Goal: Task Accomplishment & Management: Use online tool/utility

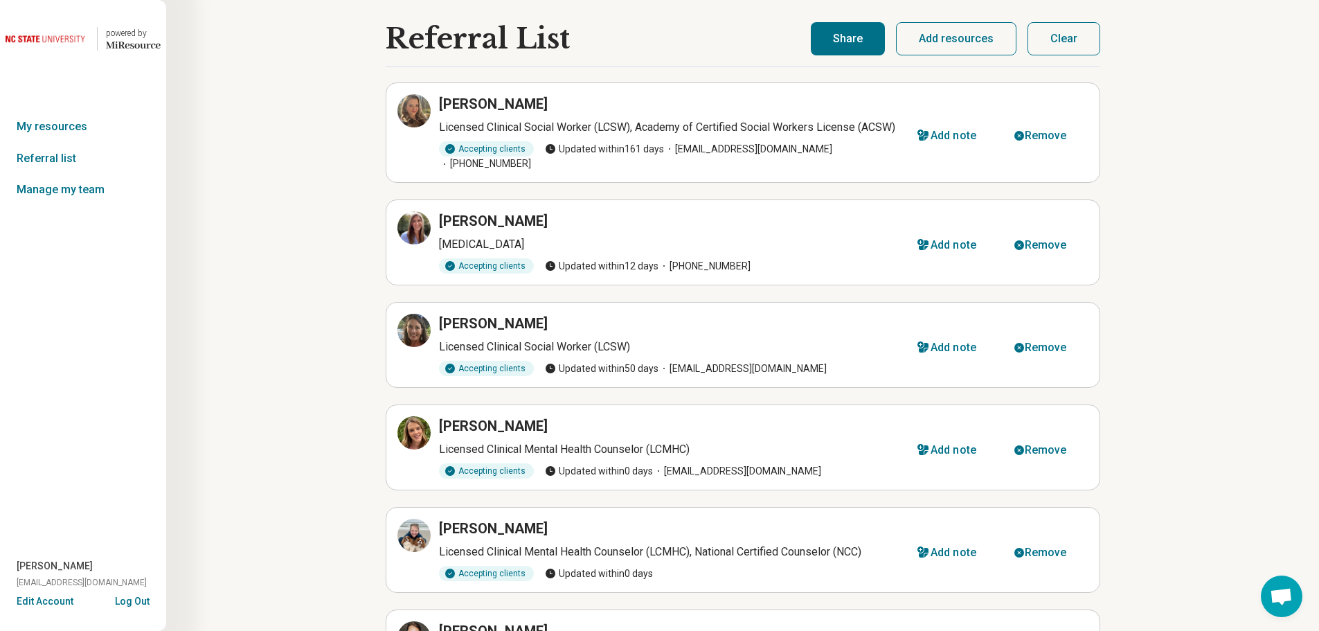
click at [1073, 34] on button "Clear" at bounding box center [1064, 38] width 73 height 33
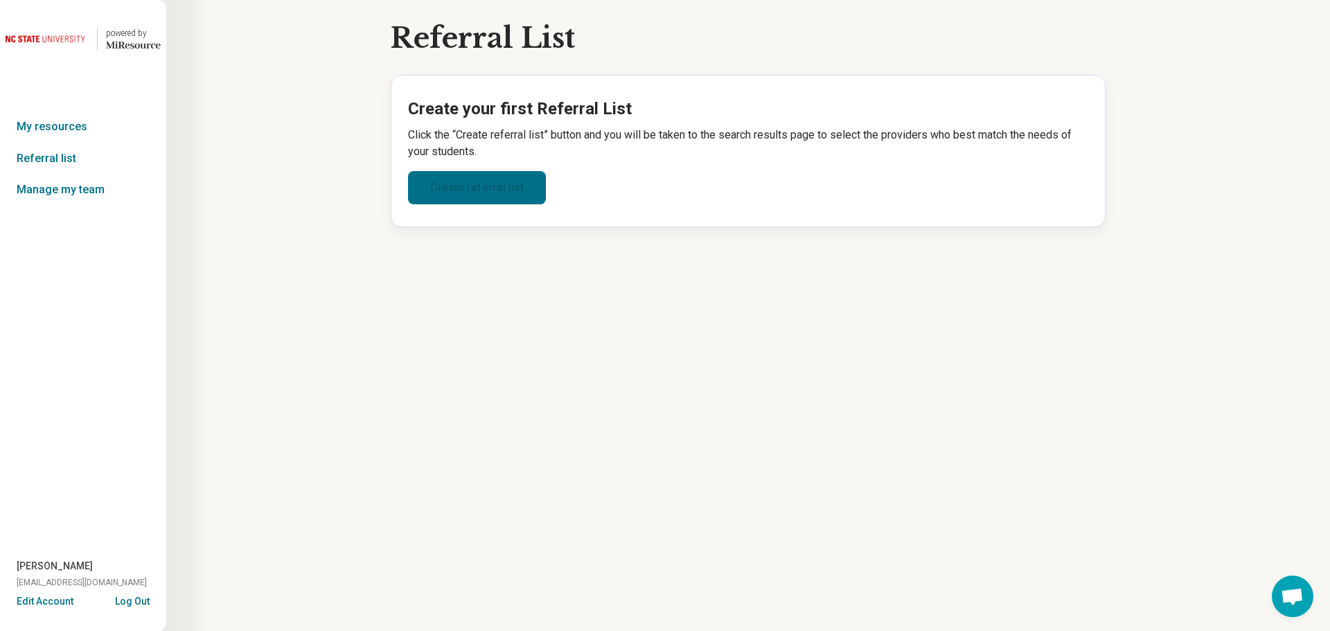
click at [528, 184] on link "Create referral list" at bounding box center [477, 187] width 138 height 33
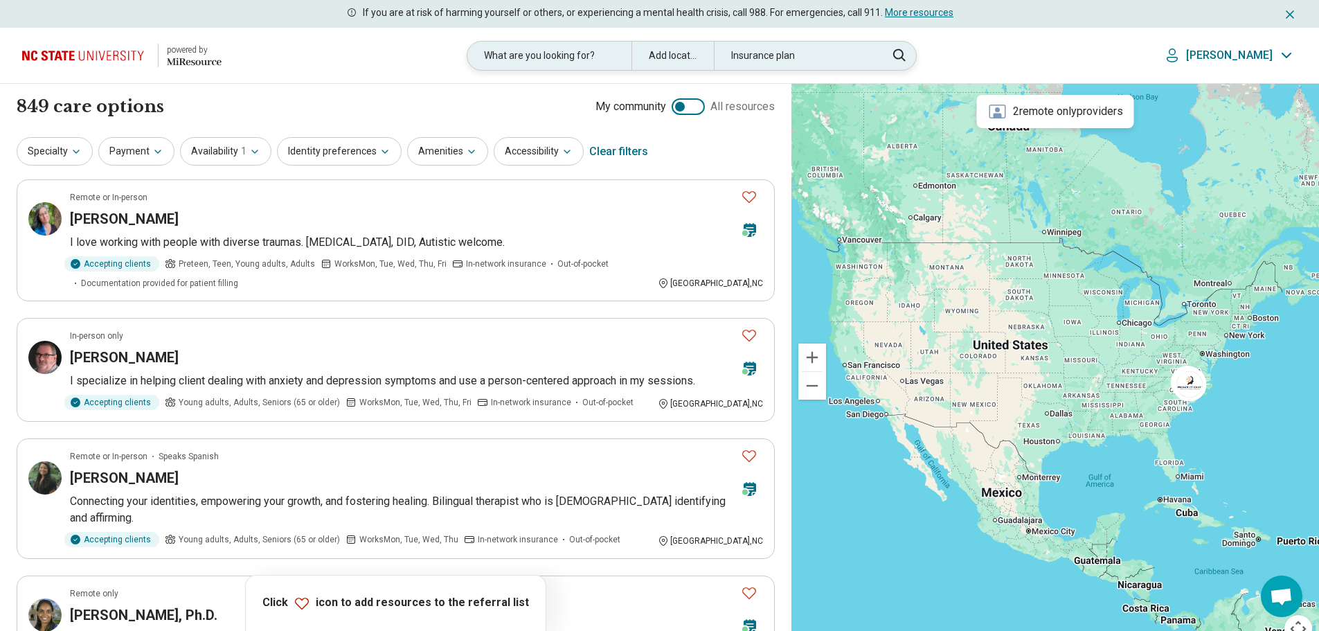
click at [684, 57] on div "Add location" at bounding box center [673, 56] width 82 height 28
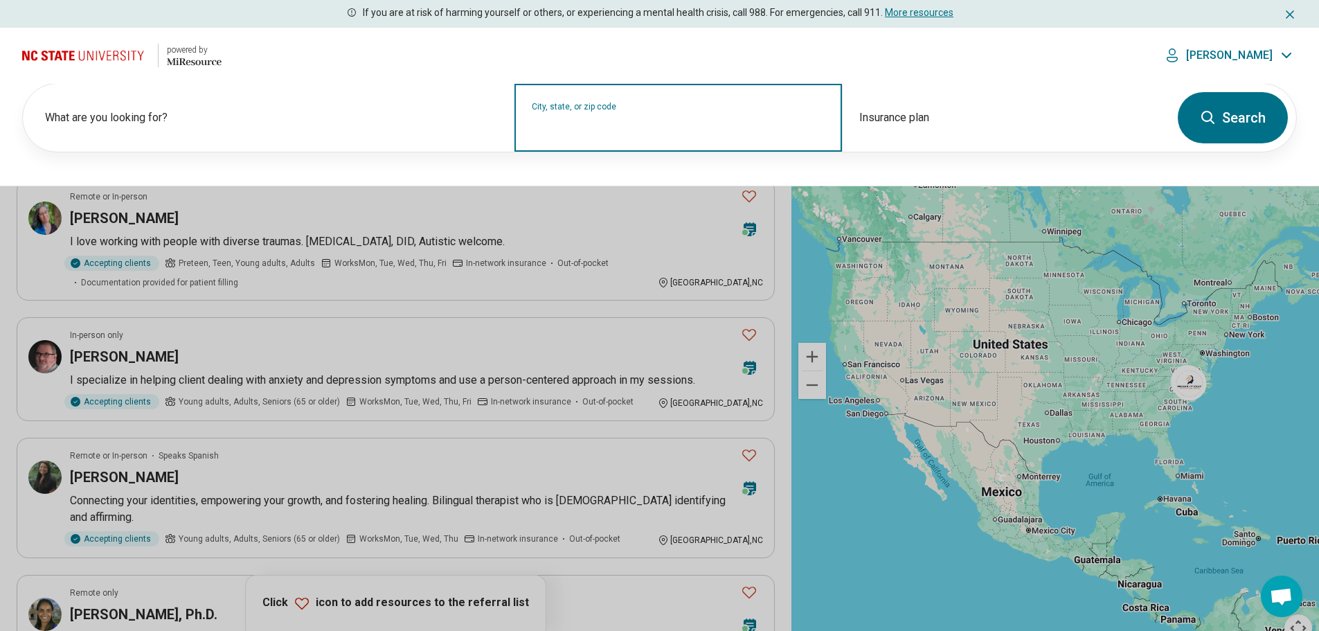
click at [605, 129] on input "City, state, or zip code" at bounding box center [679, 126] width 294 height 17
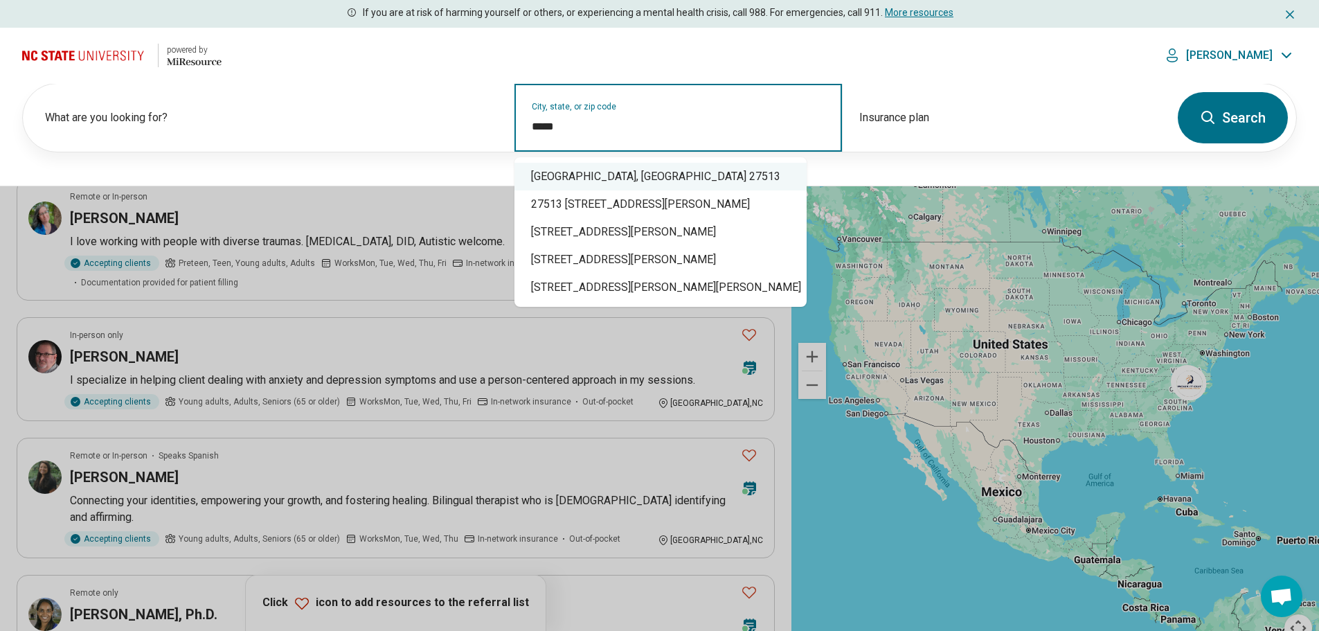
click at [574, 177] on div "[GEOGRAPHIC_DATA], [GEOGRAPHIC_DATA] 27513" at bounding box center [661, 177] width 292 height 28
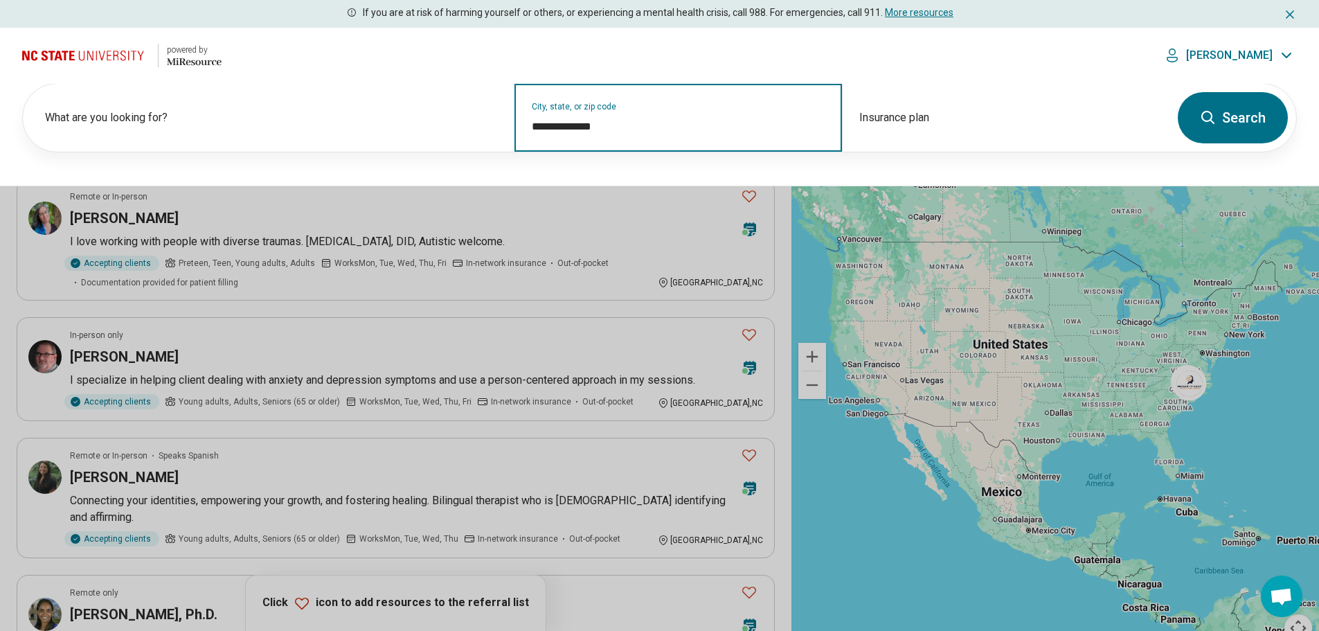
type input "**********"
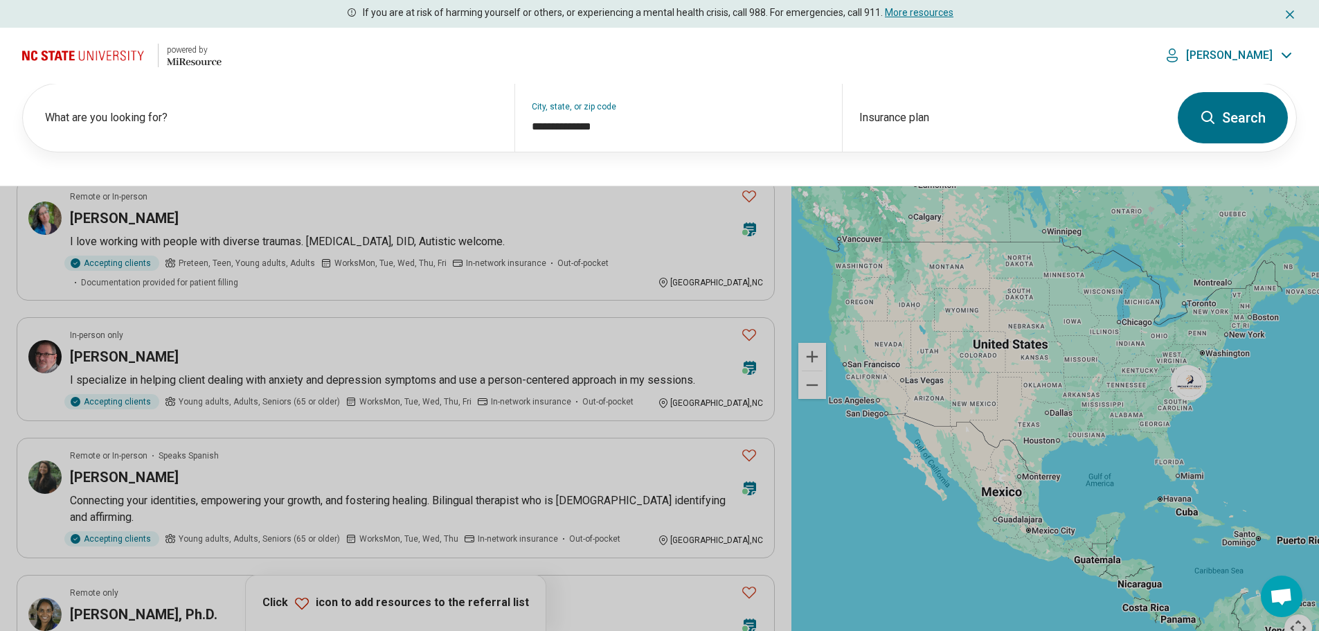
click at [1253, 110] on button "Search" at bounding box center [1233, 117] width 110 height 51
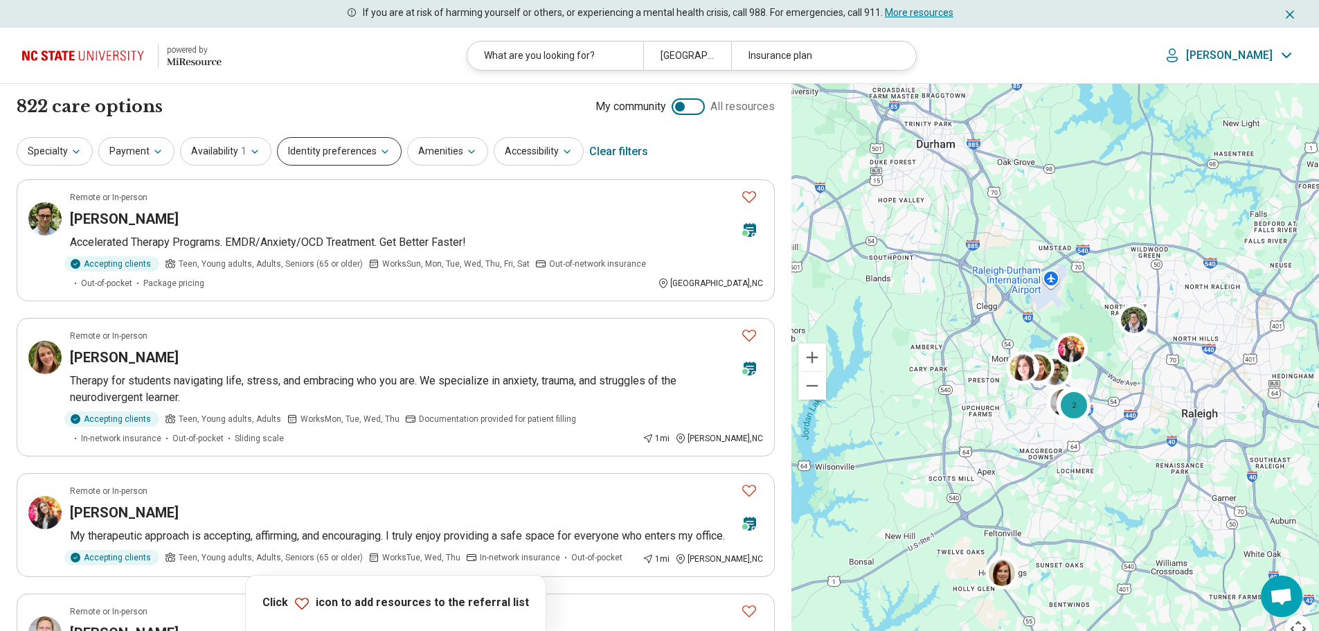
click at [337, 157] on button "Identity preferences" at bounding box center [339, 151] width 125 height 28
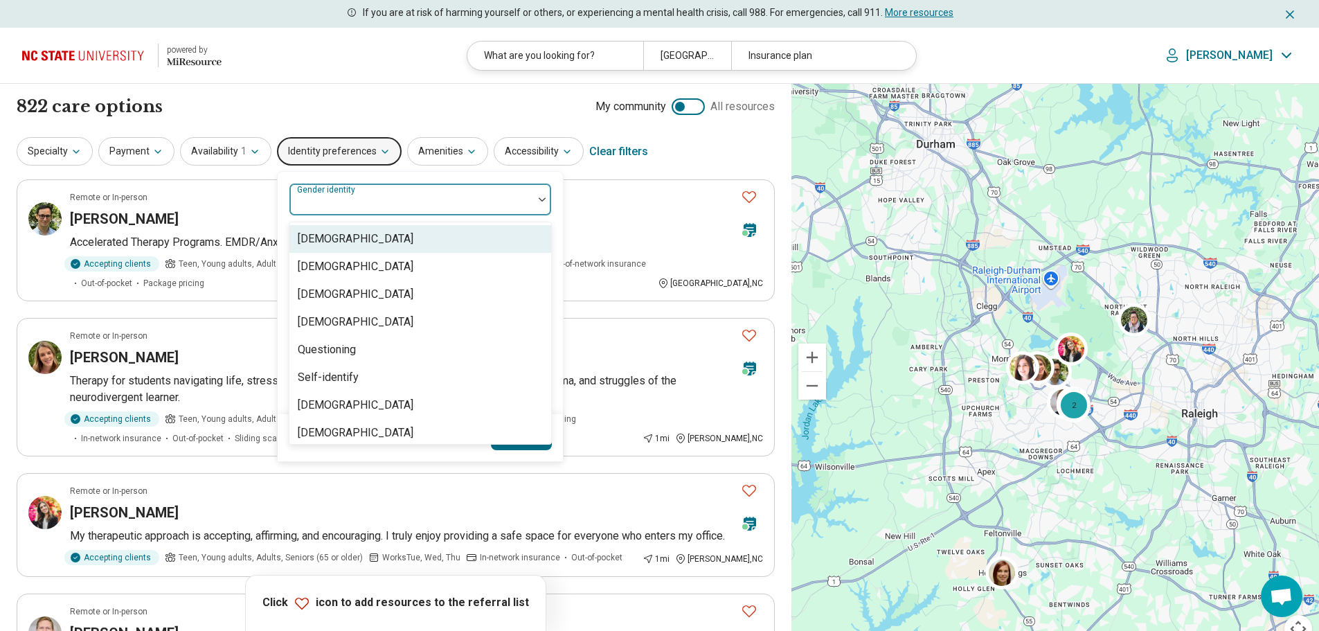
click at [349, 199] on div "Gender identity" at bounding box center [420, 199] width 263 height 33
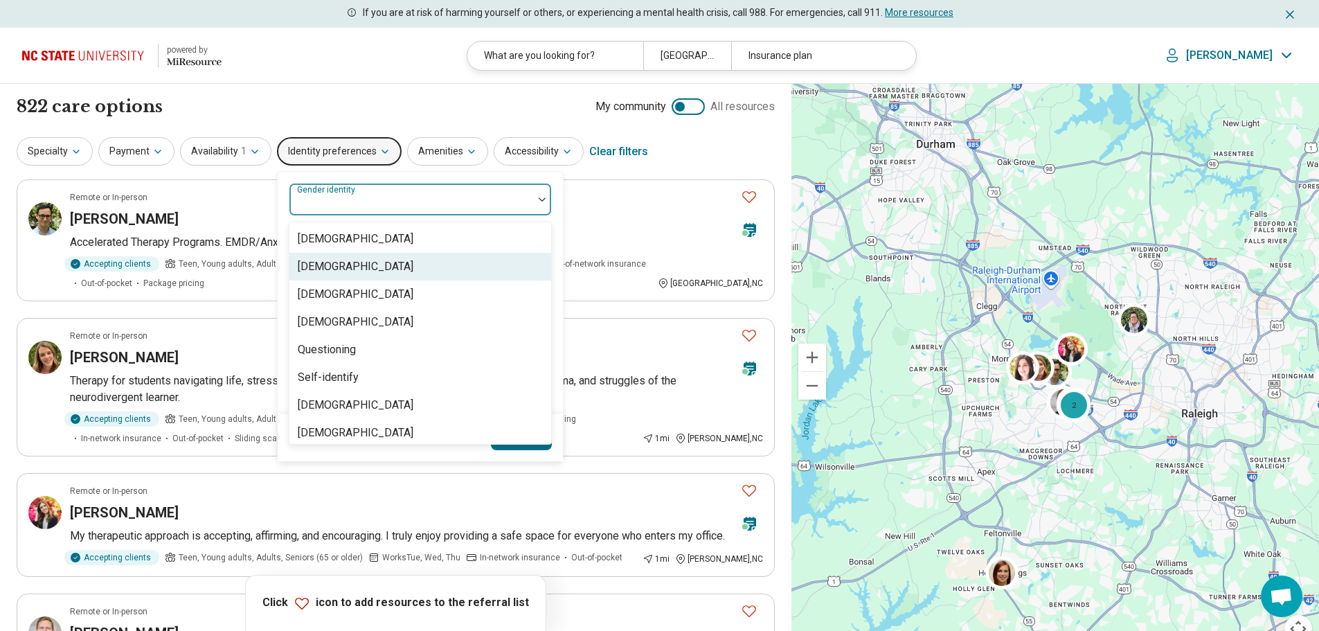
click at [369, 264] on div "[DEMOGRAPHIC_DATA]" at bounding box center [356, 266] width 116 height 17
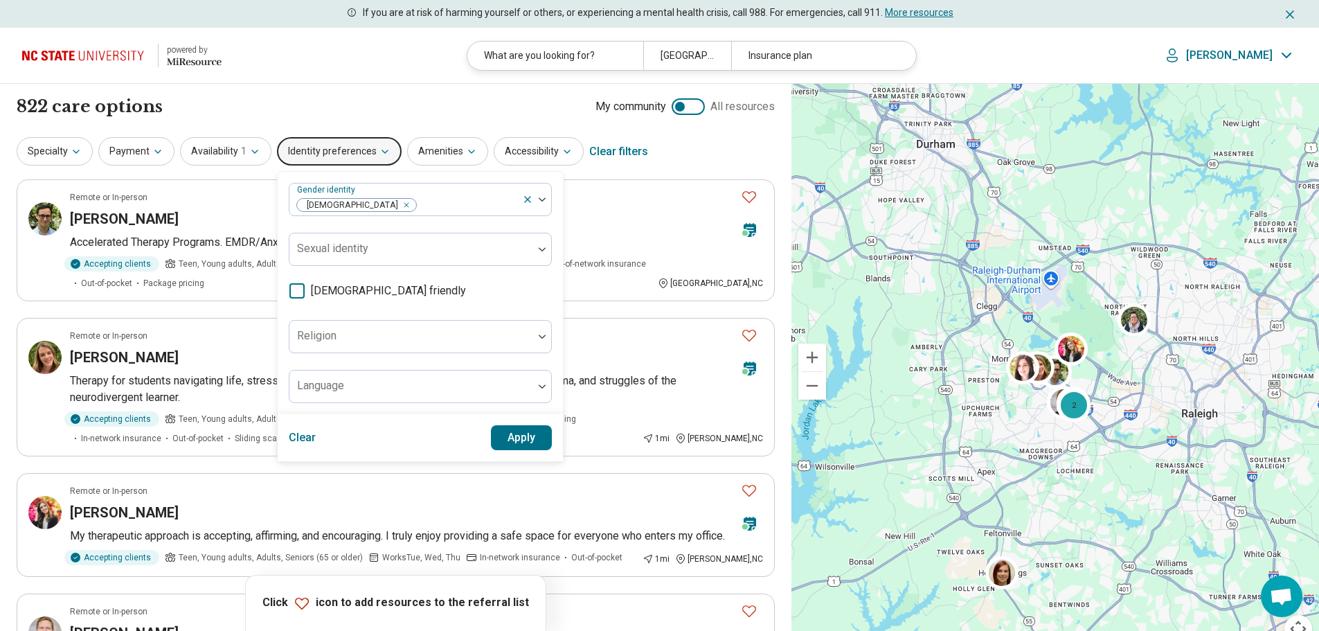
click at [517, 436] on button "Apply" at bounding box center [522, 437] width 62 height 25
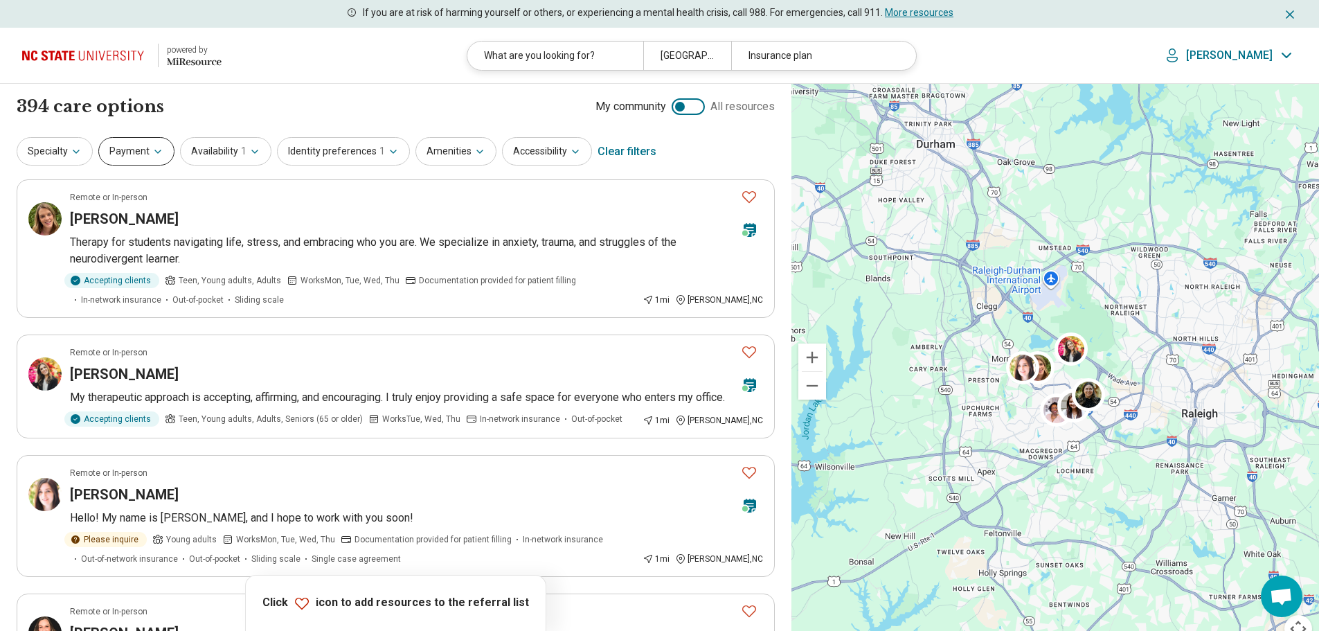
click at [135, 147] on button "Payment" at bounding box center [136, 151] width 76 height 28
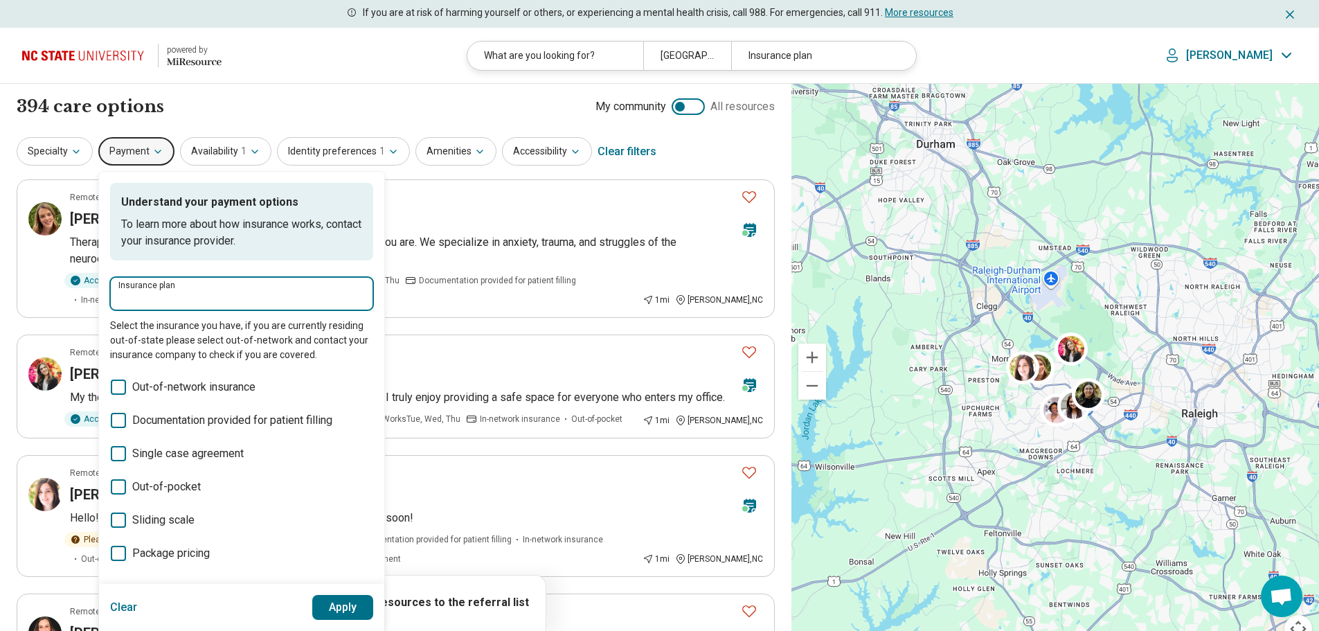
click at [168, 295] on input "Insurance plan" at bounding box center [241, 298] width 247 height 17
type input "*****"
click at [180, 334] on icon "Suggestions" at bounding box center [184, 335] width 11 height 11
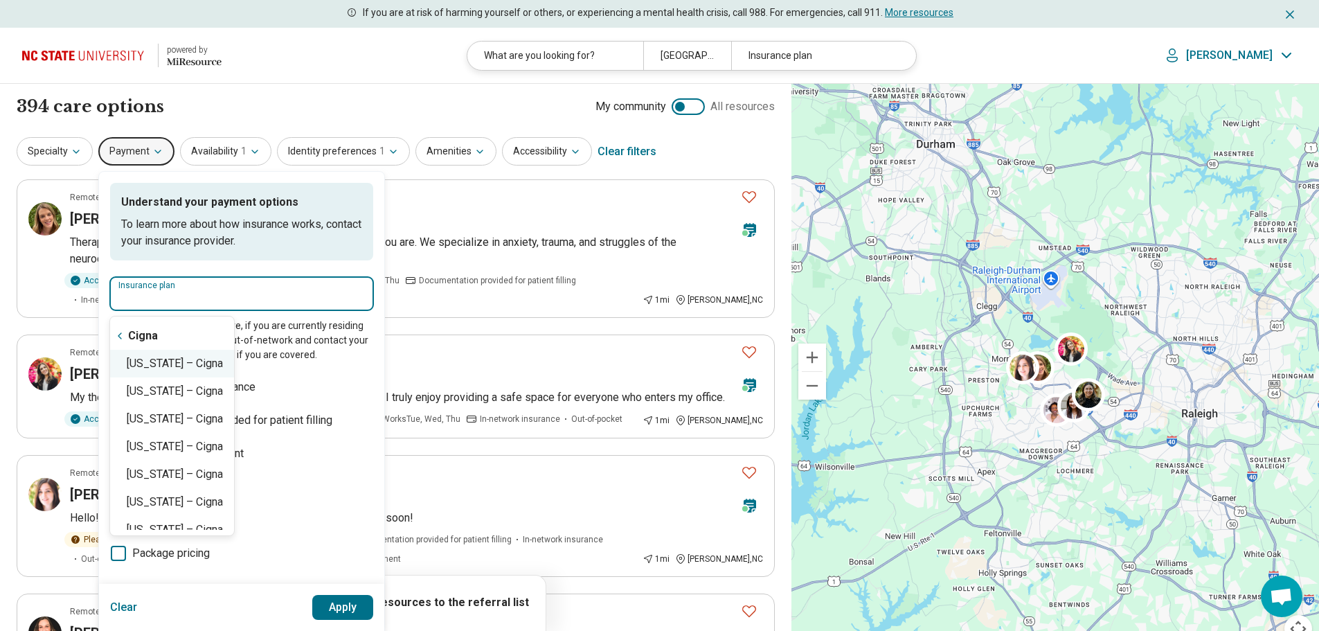
click at [197, 363] on div "[US_STATE] – Cigna" at bounding box center [172, 364] width 124 height 28
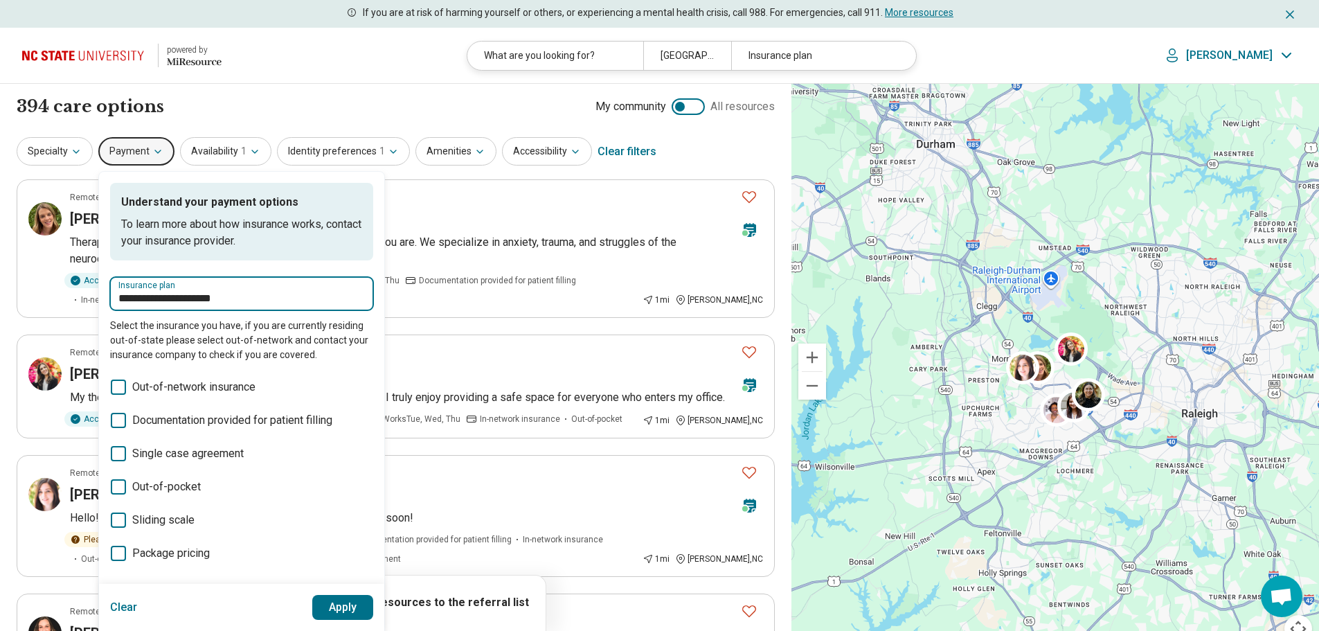
type input "**********"
click at [349, 607] on button "Apply" at bounding box center [343, 607] width 62 height 25
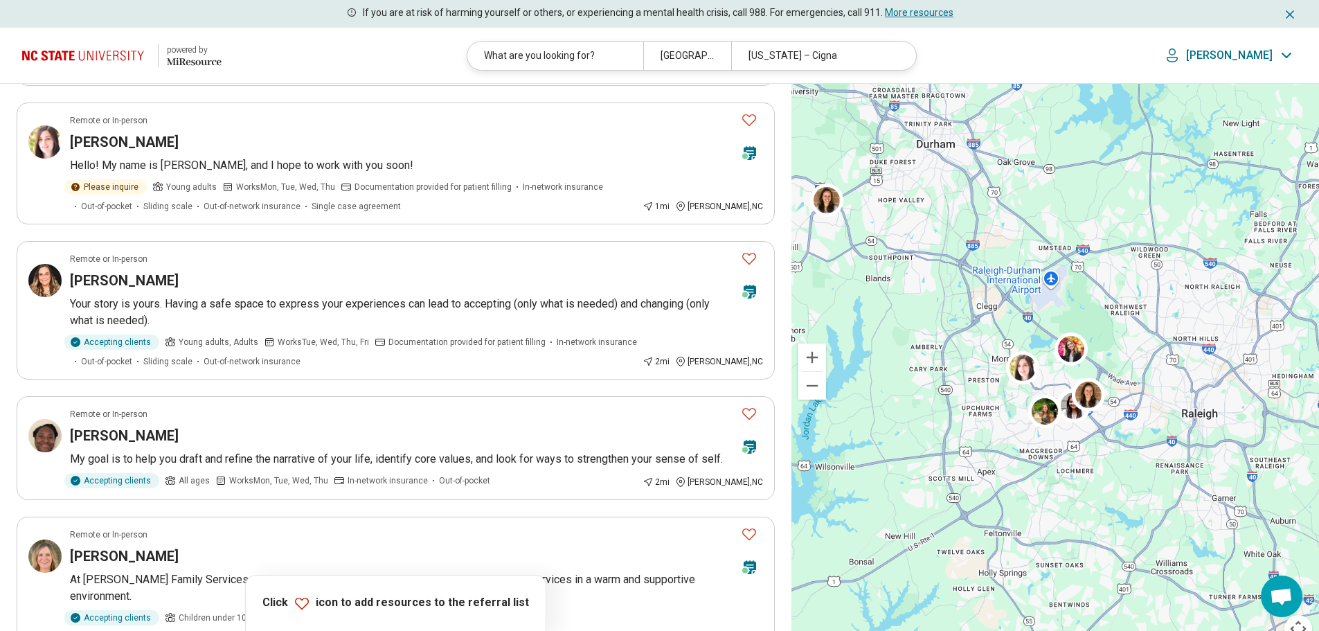
scroll to position [227, 0]
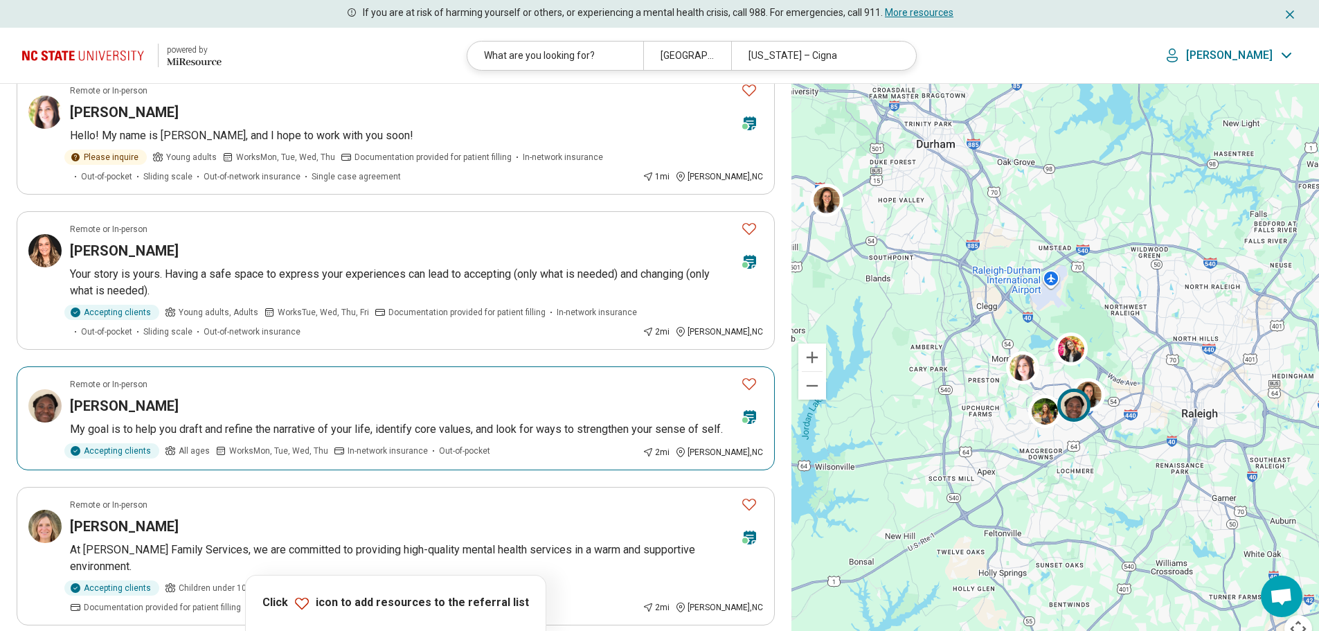
click at [751, 392] on icon "Favorite" at bounding box center [749, 383] width 17 height 17
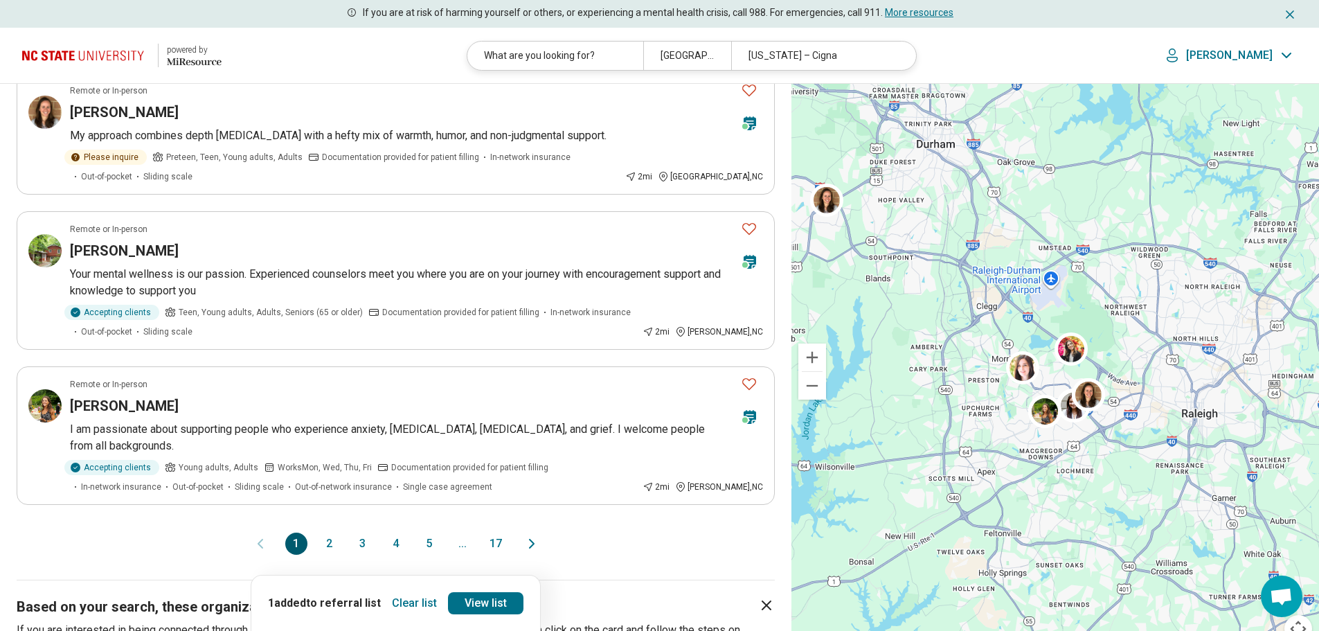
scroll to position [1060, 0]
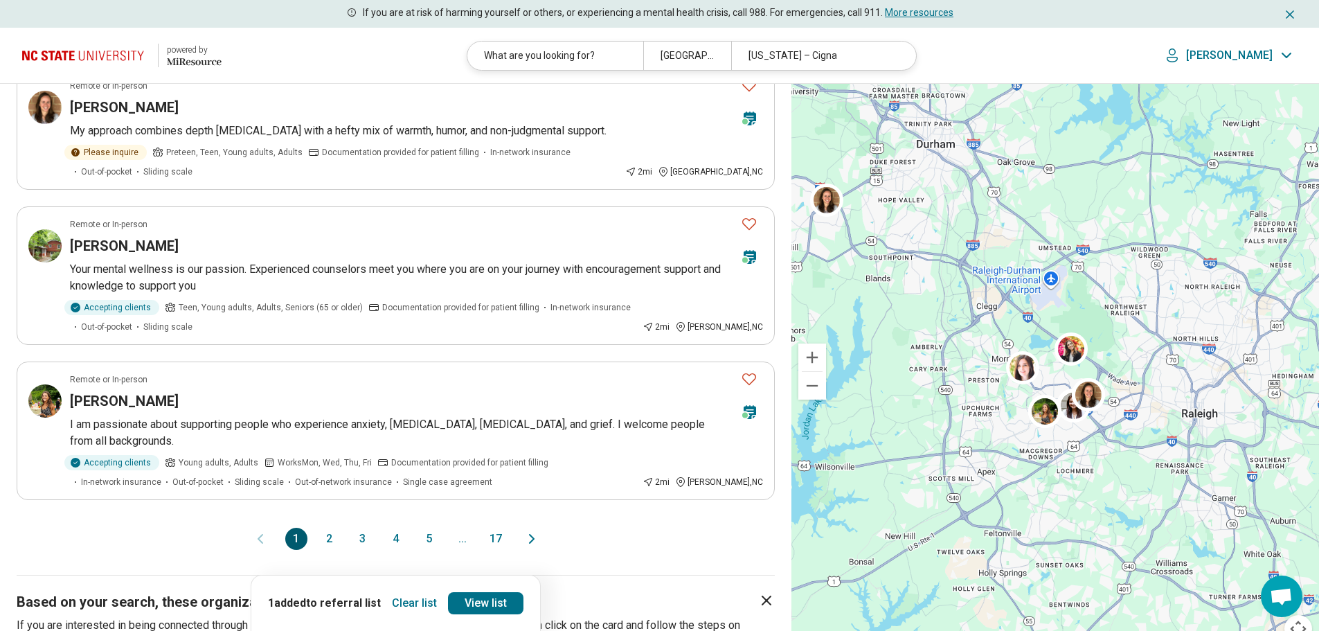
click at [328, 528] on button "2" at bounding box center [330, 539] width 22 height 22
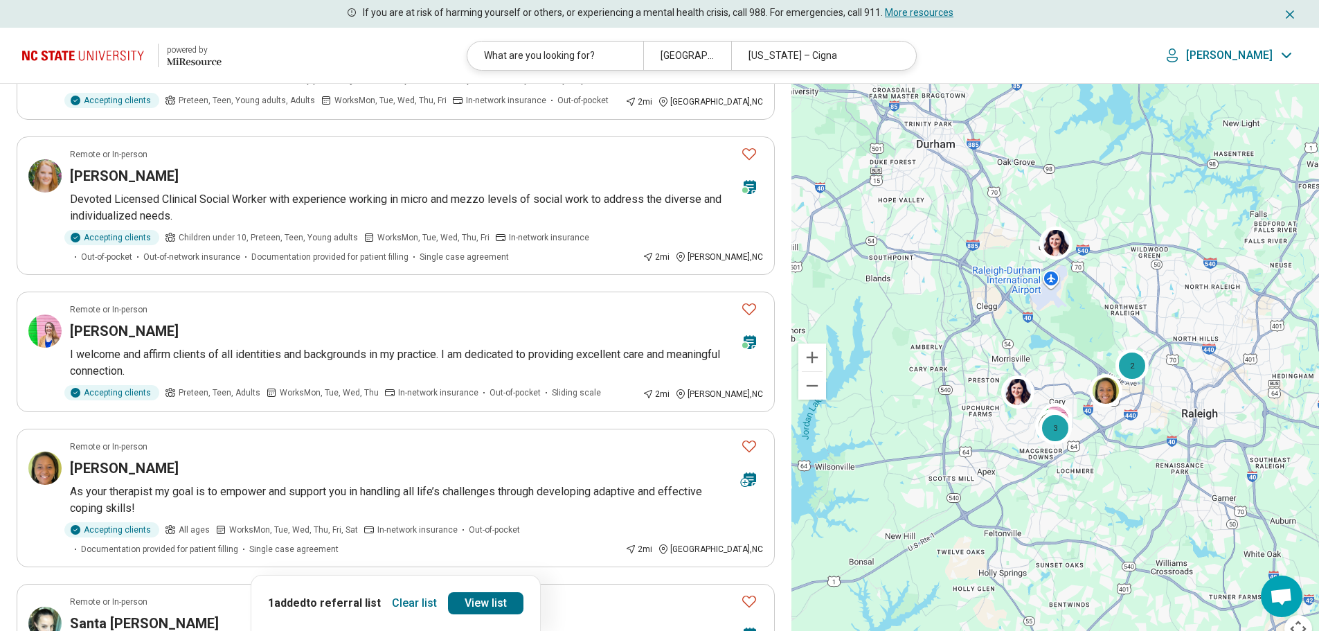
scroll to position [175, 0]
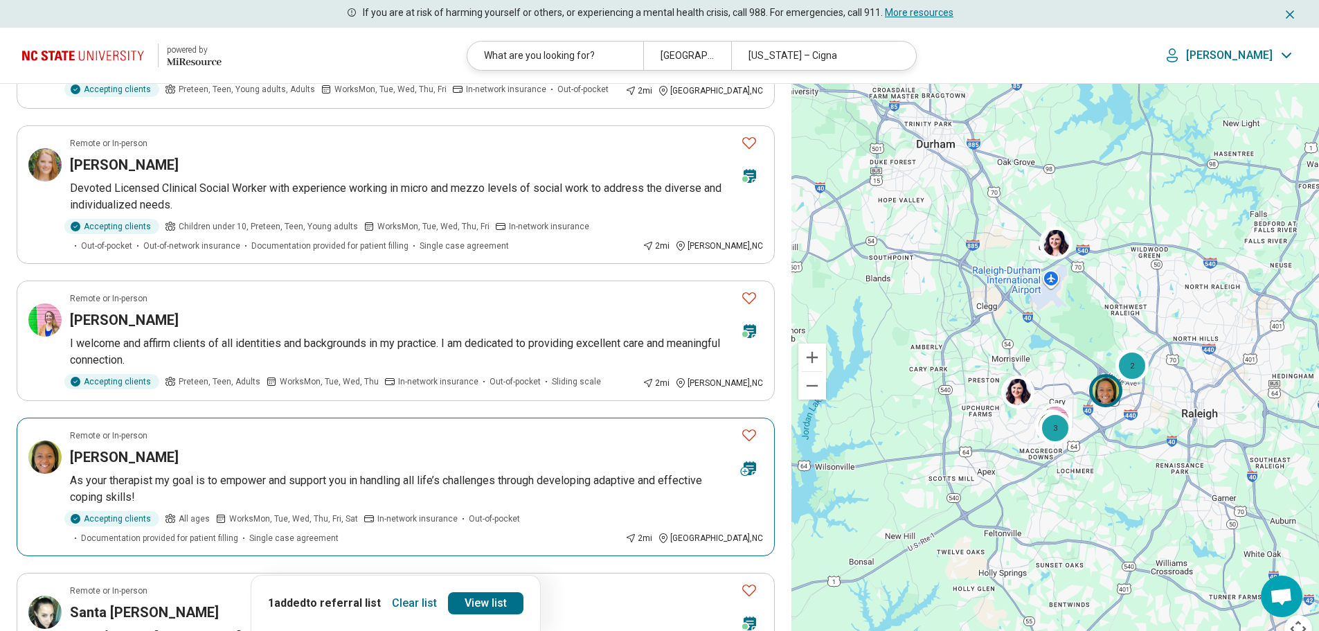
click at [746, 431] on icon "Favorite" at bounding box center [749, 435] width 17 height 17
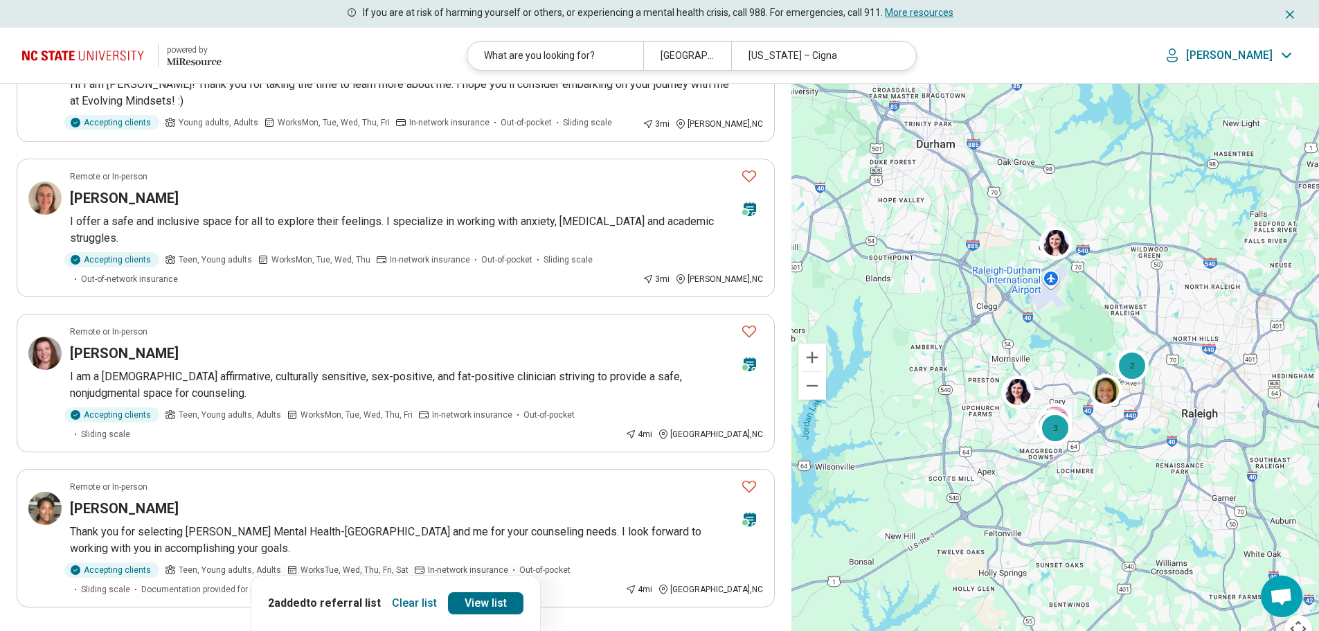
scroll to position [972, 0]
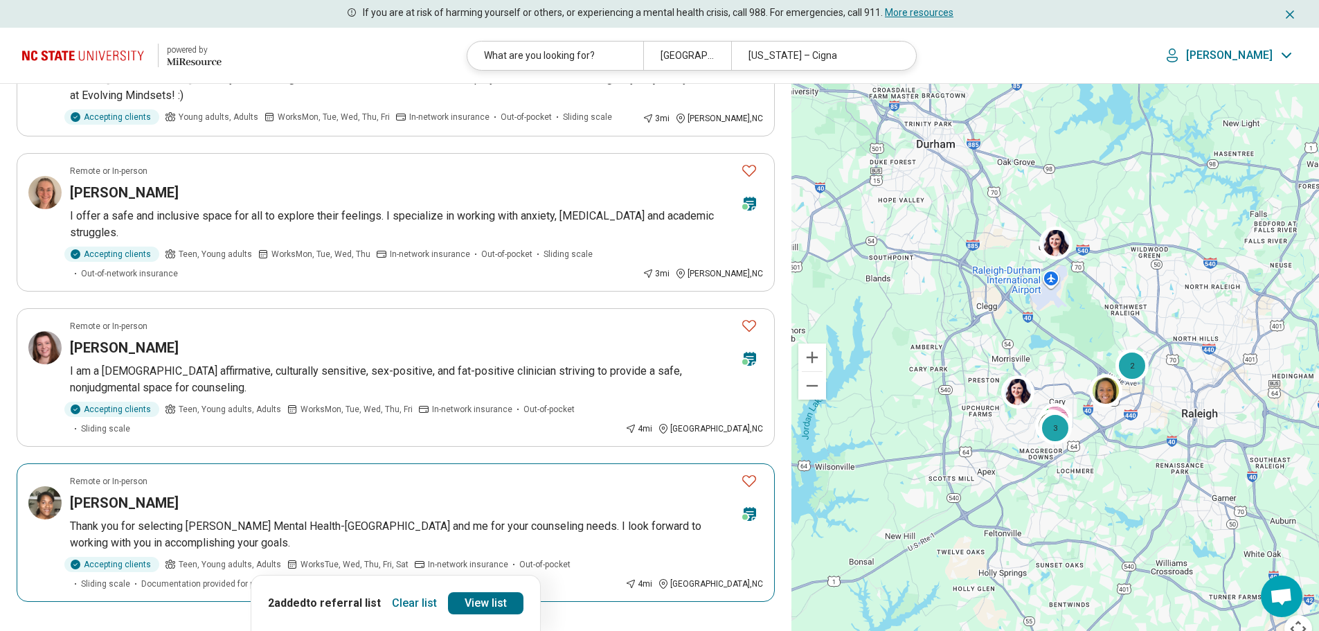
click at [751, 472] on icon "Favorite" at bounding box center [749, 480] width 17 height 17
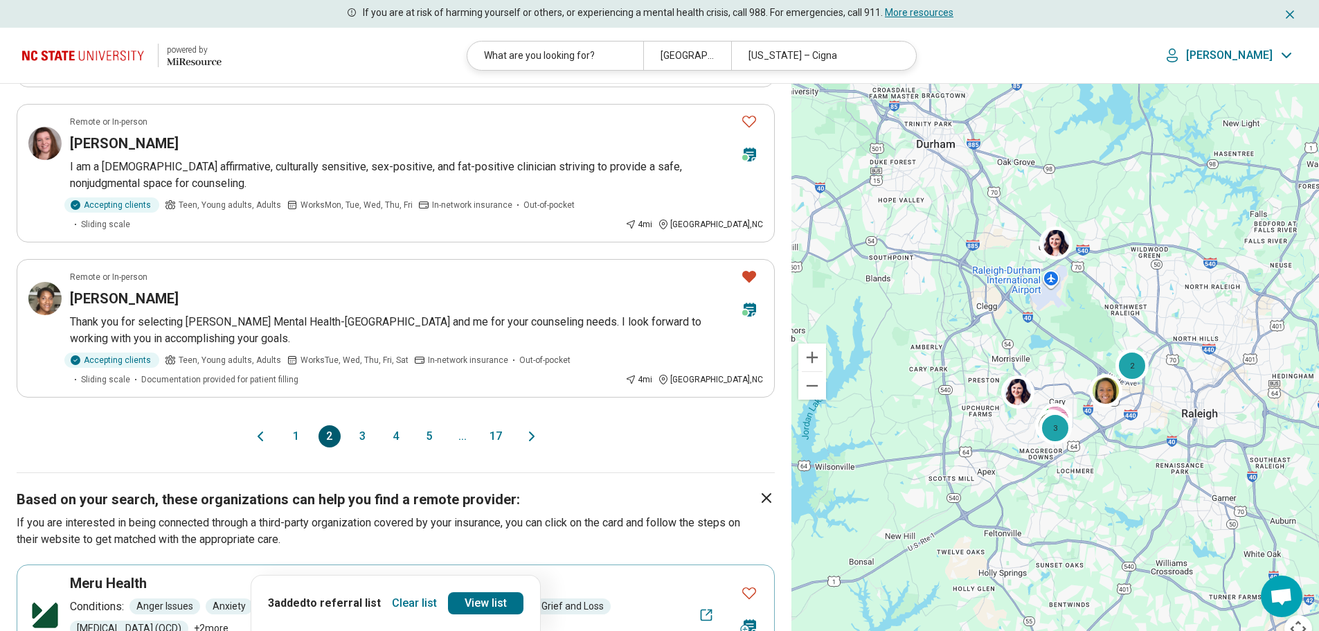
scroll to position [1198, 0]
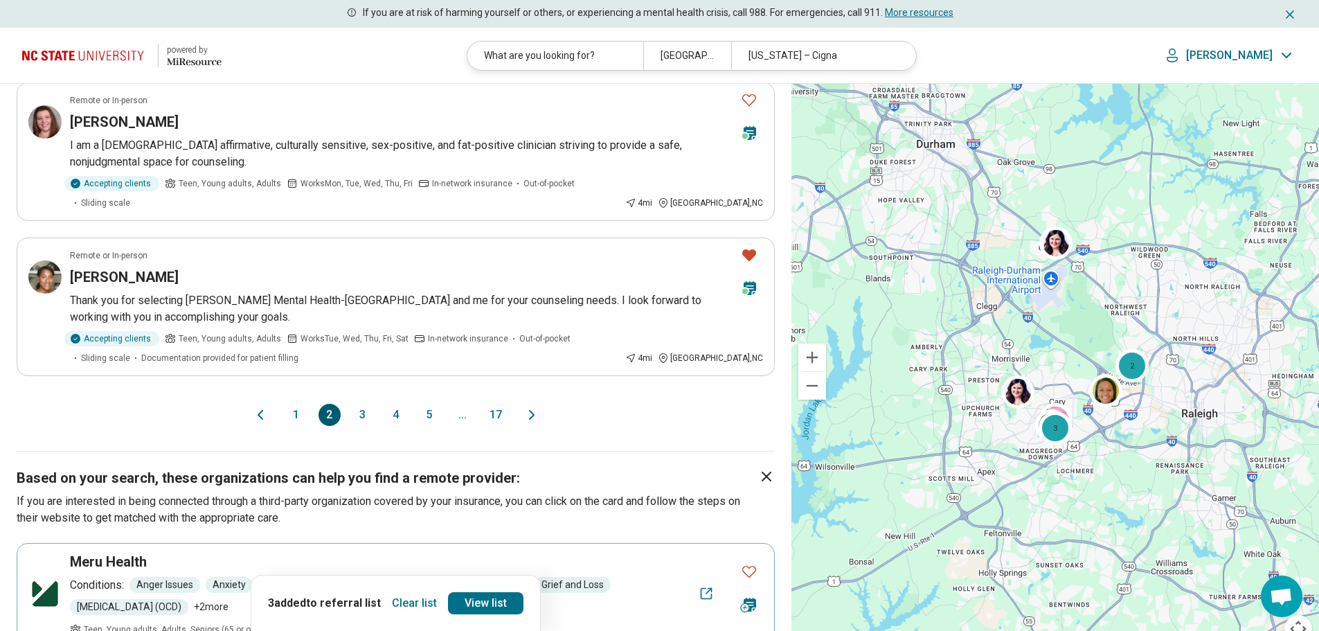
click at [362, 404] on button "3" at bounding box center [363, 415] width 22 height 22
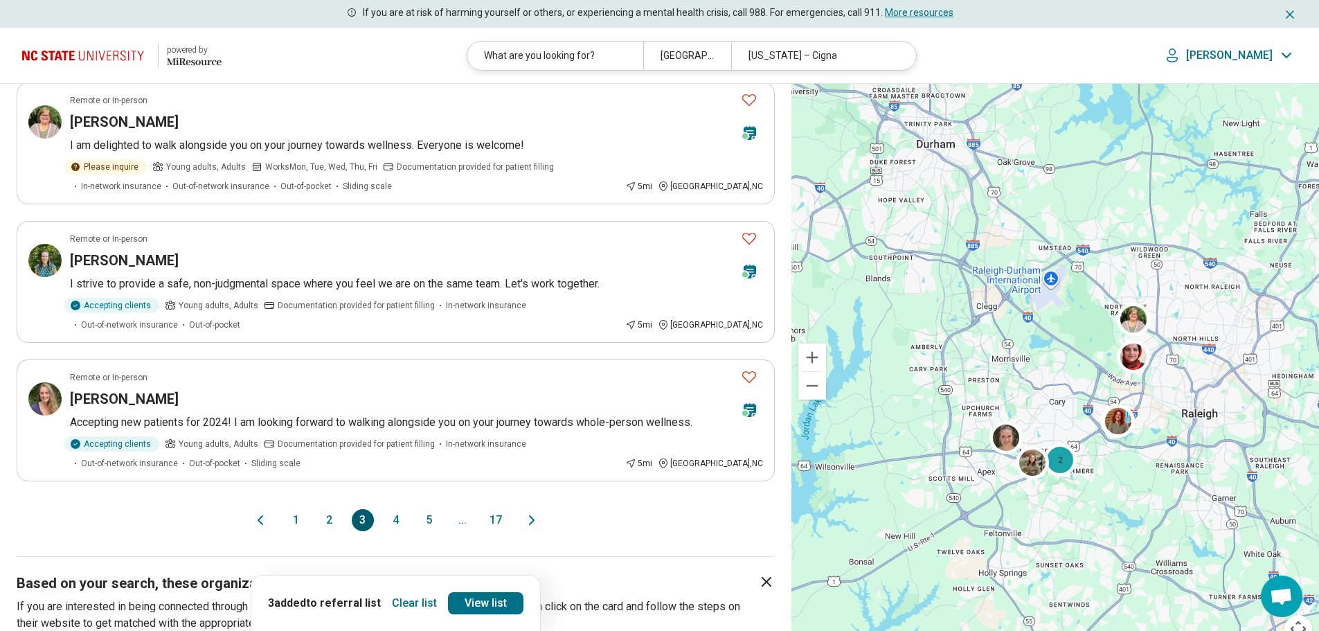
scroll to position [1116, 0]
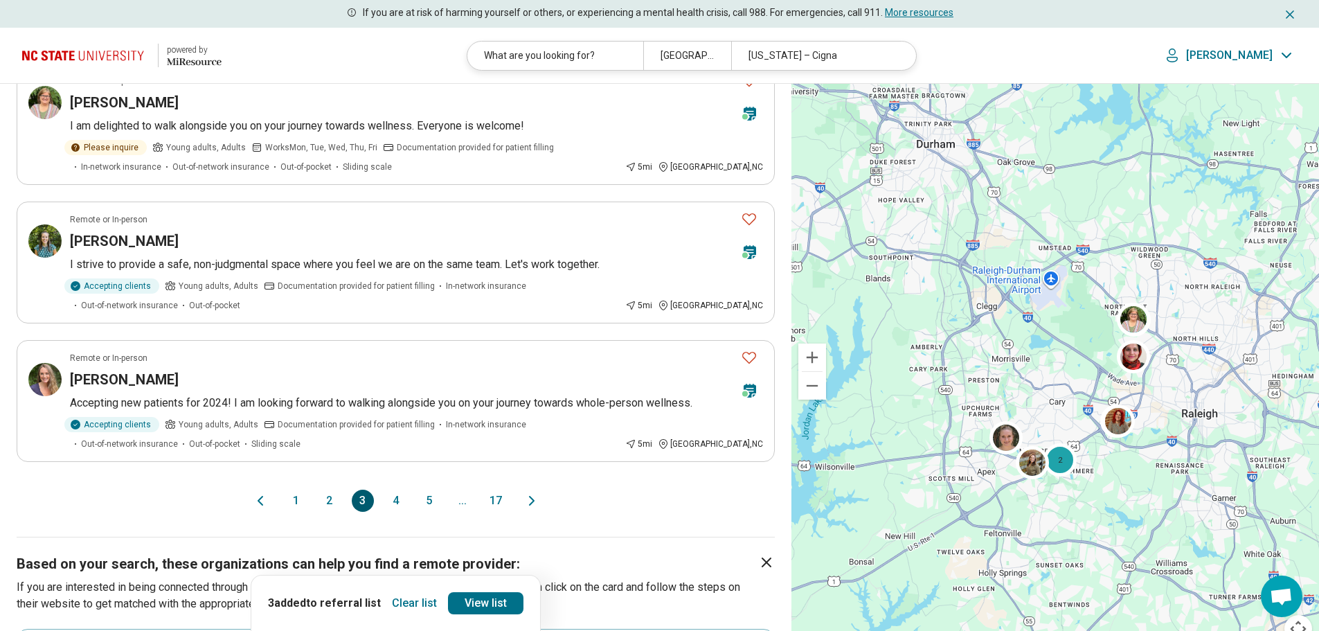
click at [394, 492] on button "4" at bounding box center [396, 501] width 22 height 22
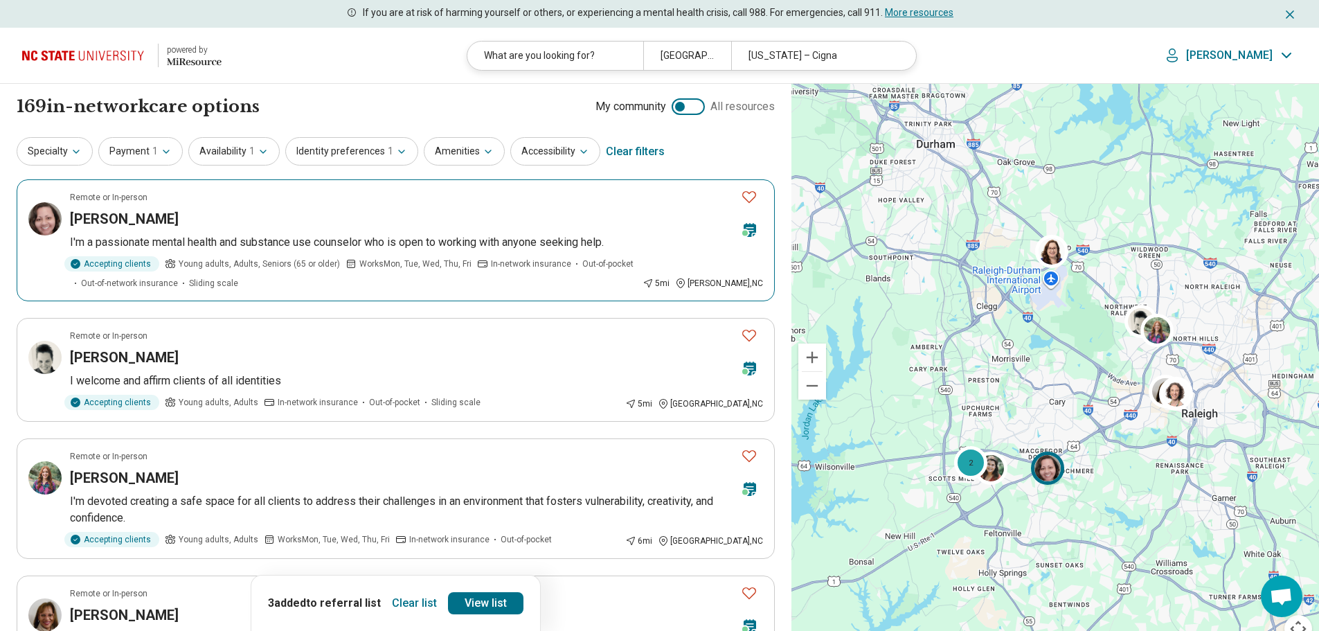
click at [749, 196] on icon "Favorite" at bounding box center [749, 196] width 17 height 17
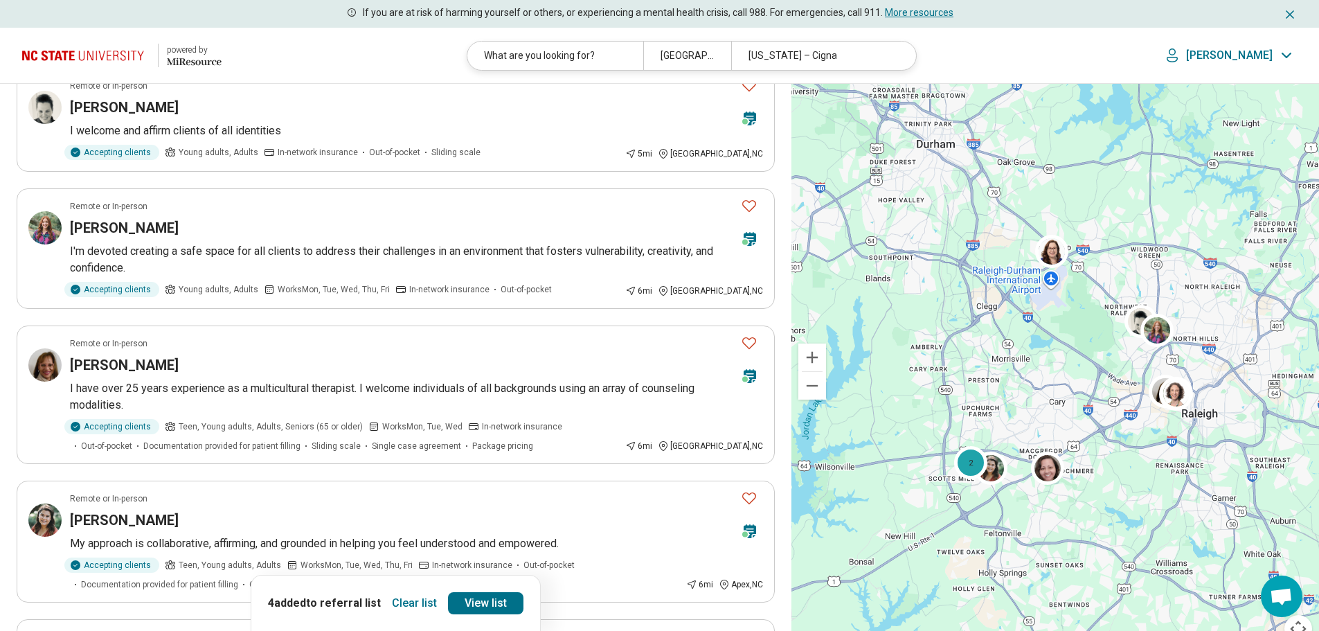
scroll to position [260, 0]
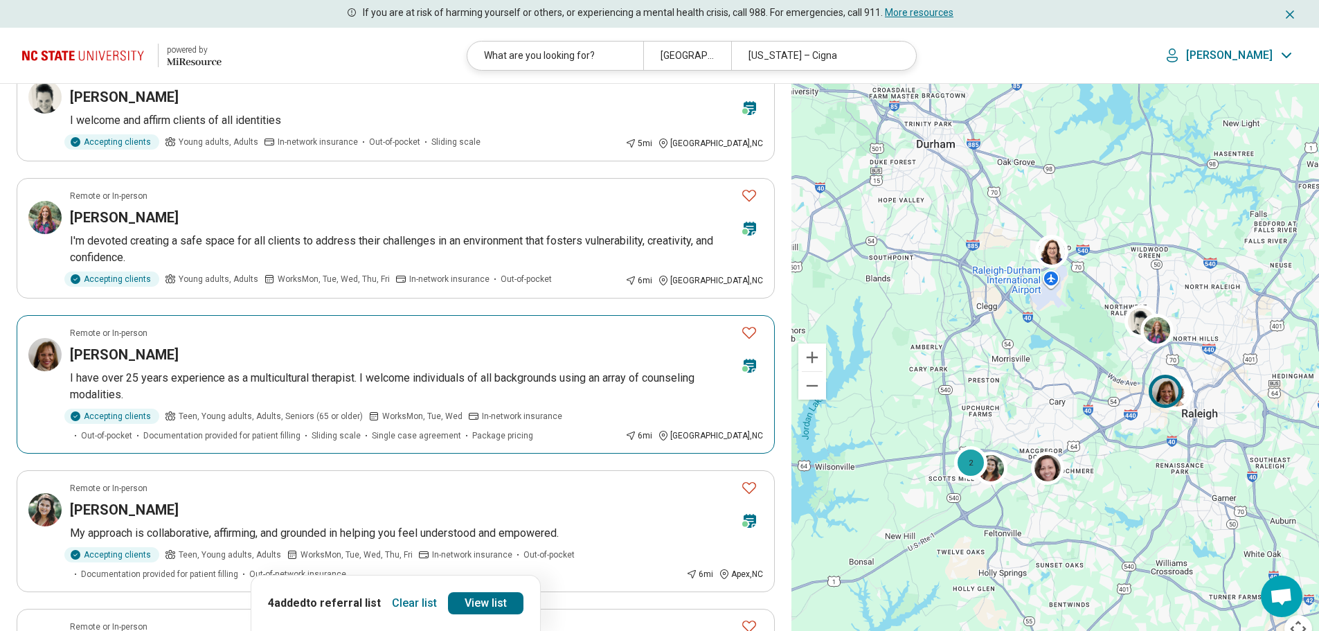
click at [749, 329] on icon "Favorite" at bounding box center [749, 333] width 14 height 12
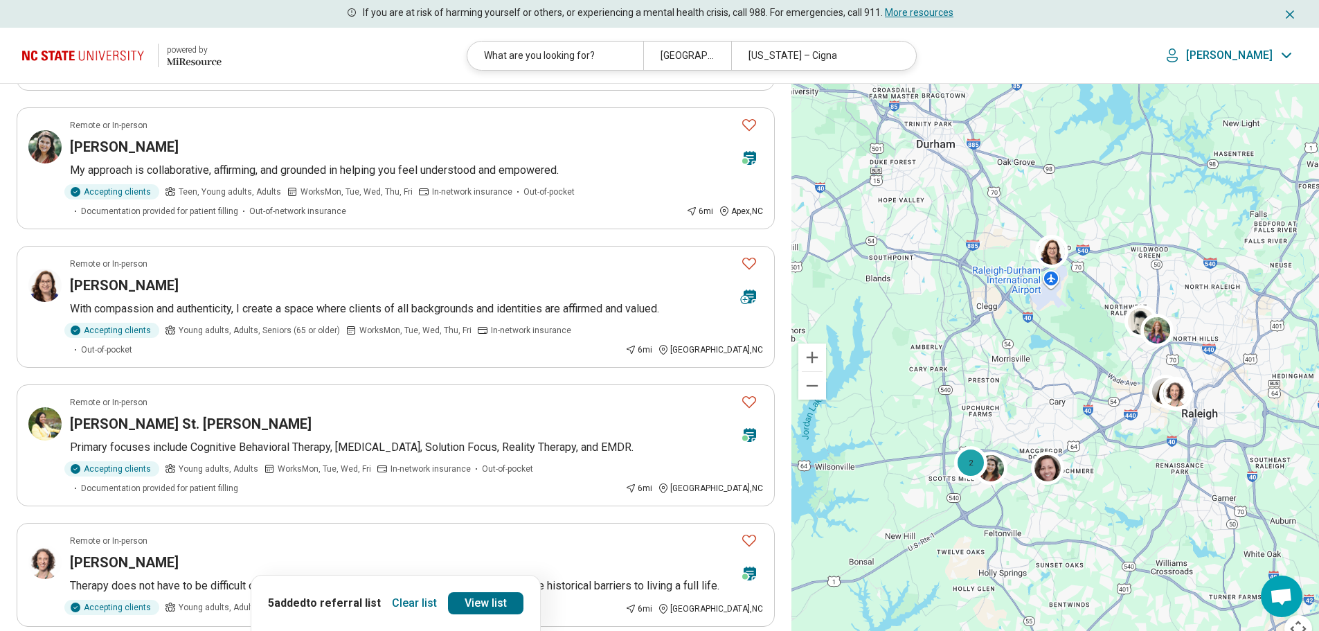
scroll to position [636, 0]
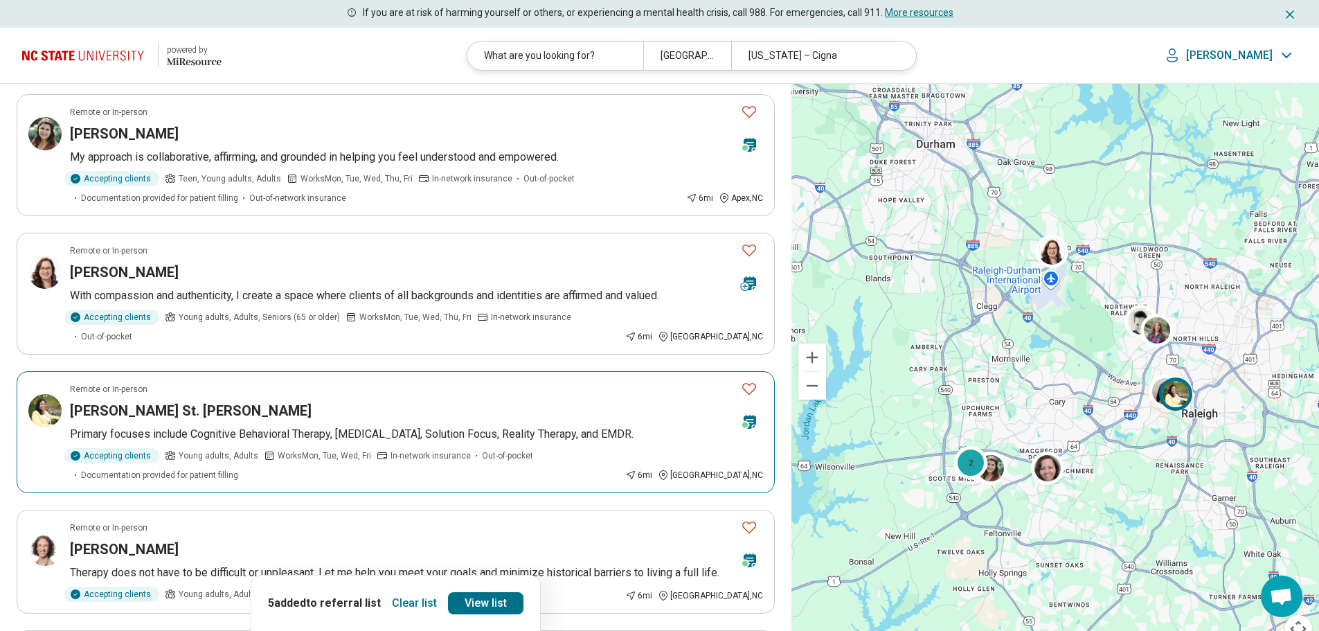
click at [751, 380] on icon "Favorite" at bounding box center [749, 388] width 17 height 17
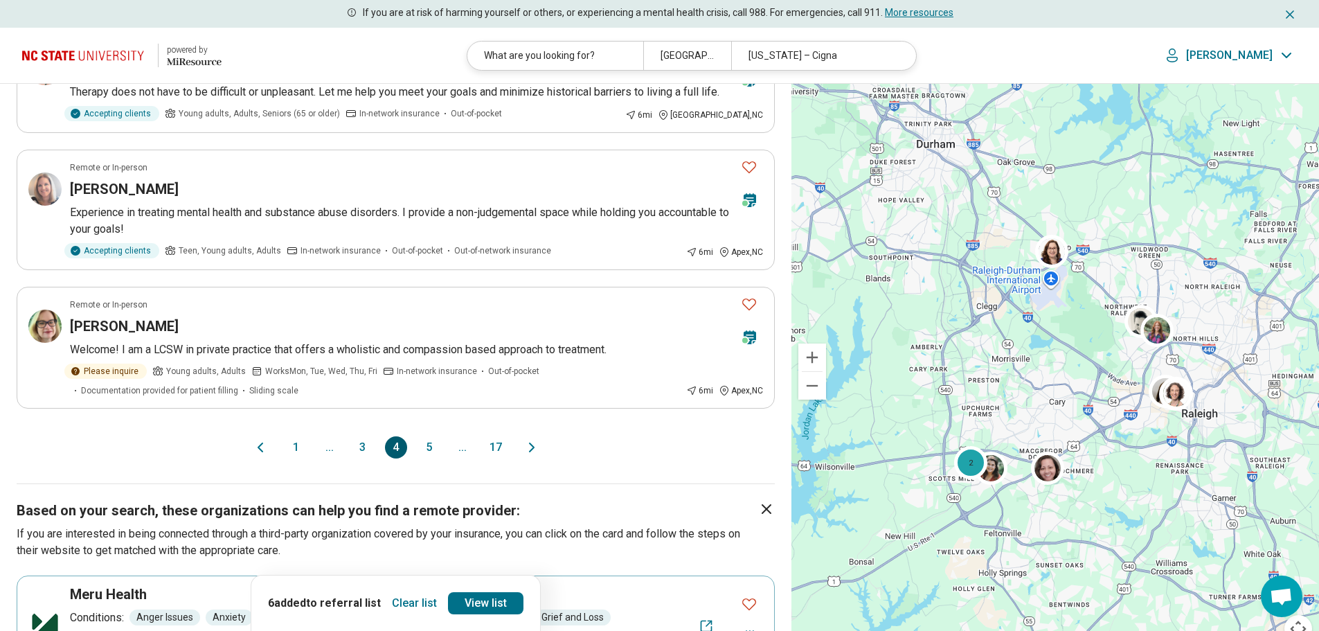
scroll to position [1131, 0]
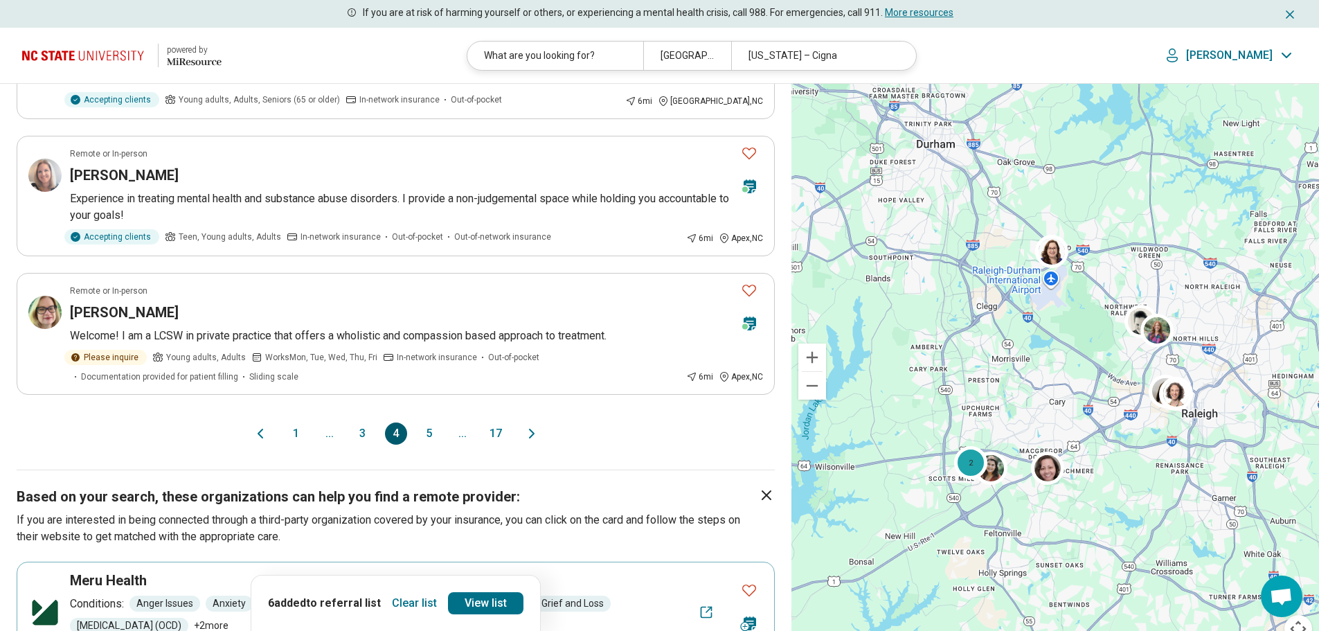
click at [429, 429] on button "5" at bounding box center [429, 433] width 22 height 22
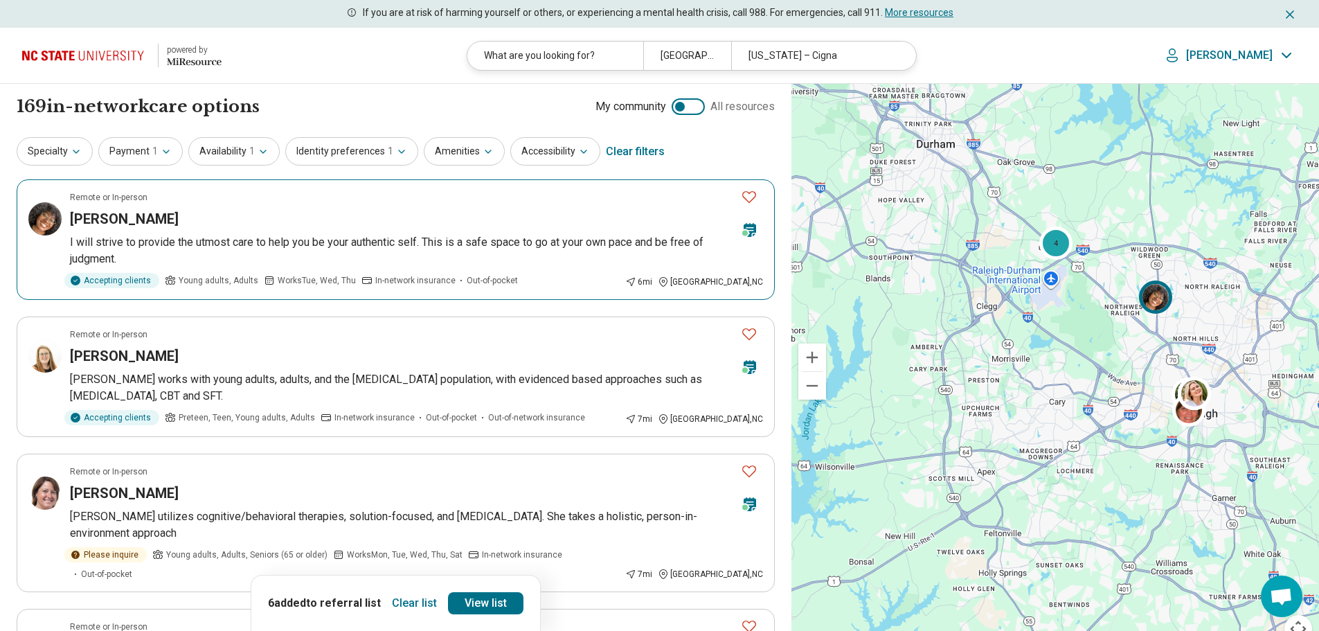
click at [747, 197] on icon "Favorite" at bounding box center [749, 196] width 17 height 17
click at [481, 600] on link "View list" at bounding box center [485, 603] width 75 height 22
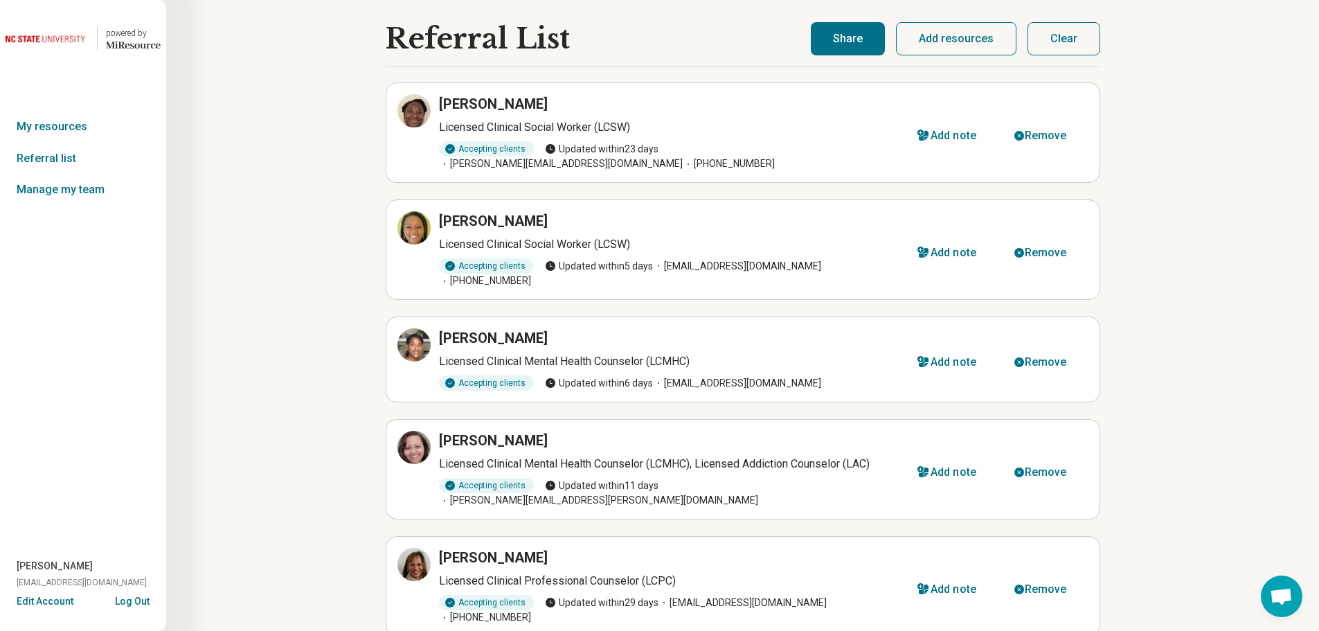
click at [846, 41] on button "Share" at bounding box center [848, 38] width 74 height 33
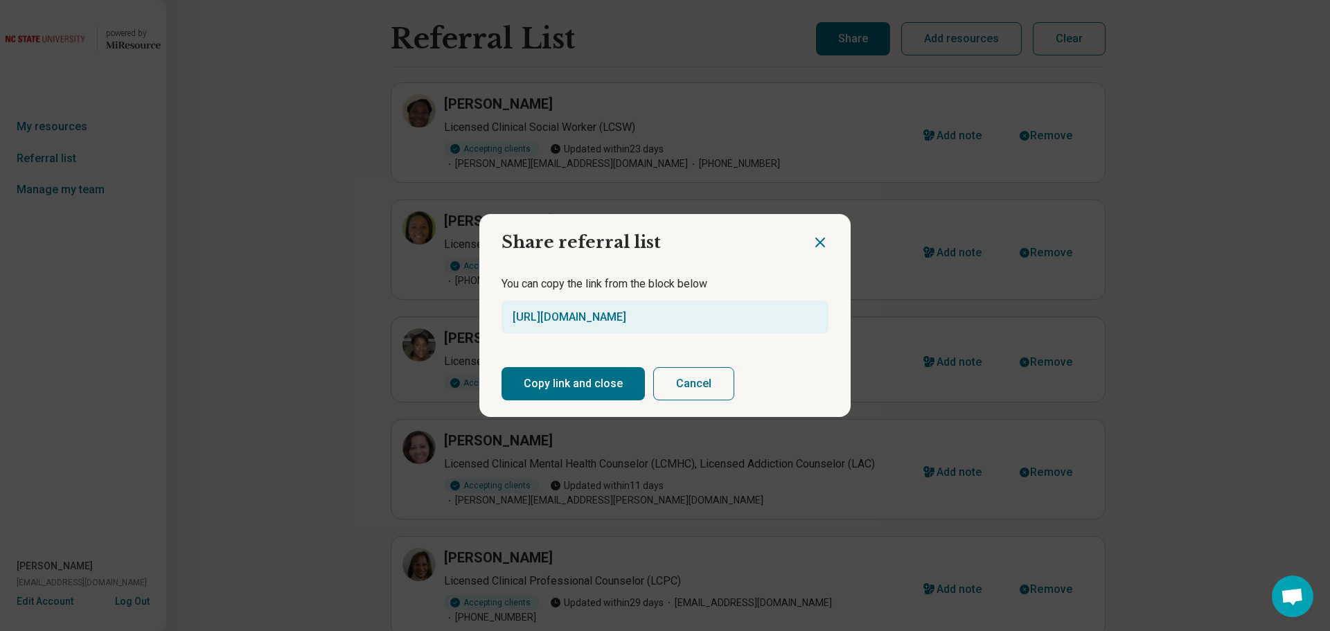
click at [606, 382] on button "Copy link and close" at bounding box center [572, 383] width 143 height 33
